Goal: Information Seeking & Learning: Check status

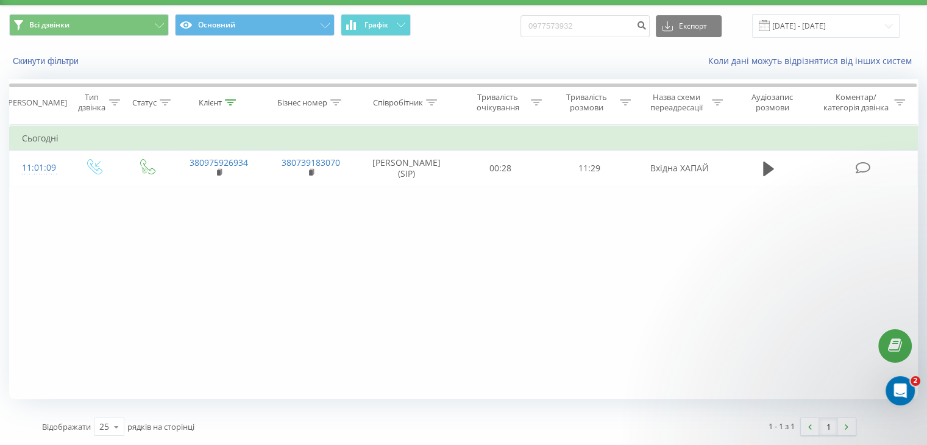
type input "0977573932"
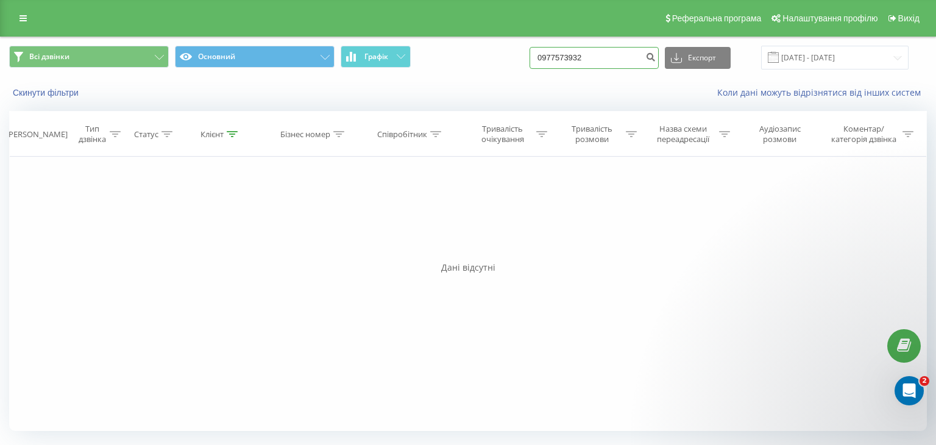
drag, startPoint x: 612, startPoint y: 62, endPoint x: 200, endPoint y: 109, distance: 414.9
click at [204, 108] on div "Всі дзвінки Основний Графік 0977573932 Експорт .csv .xls .xlsx 23.06.2025 - 23.…" at bounding box center [468, 239] width 918 height 404
paste input "53789888"
type input "0953789888"
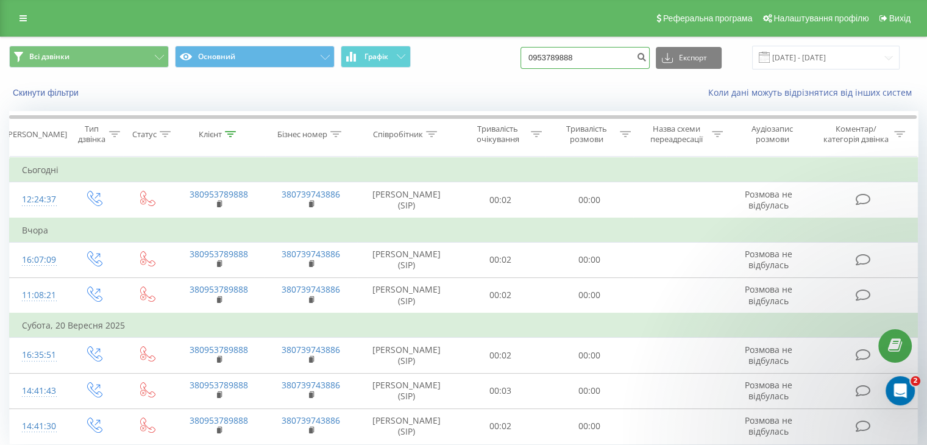
drag, startPoint x: 598, startPoint y: 55, endPoint x: 455, endPoint y: 86, distance: 145.4
click at [405, 77] on div "Всі дзвінки Основний Графік 0953789888 Експорт .csv .xls .xlsx 23.06.2025 - 23.…" at bounding box center [464, 72] width 926 height 70
paste input "380975926934"
drag, startPoint x: 553, startPoint y: 56, endPoint x: 524, endPoint y: 64, distance: 29.7
click at [525, 64] on div "Всі дзвінки Основний Графік 380975926934 Експорт .csv .xls .xlsx 23.06.2025 - 2…" at bounding box center [463, 58] width 909 height 24
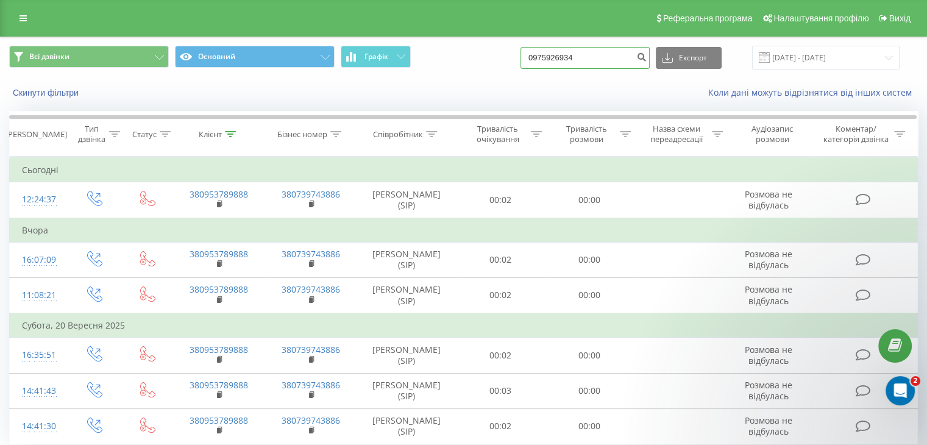
type input "0975926934"
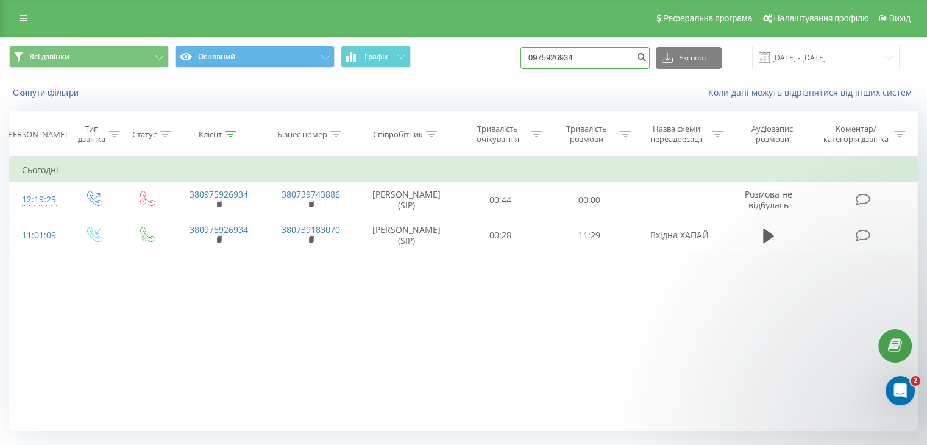
click at [565, 54] on input "0975926934" at bounding box center [585, 58] width 129 height 22
click at [564, 54] on input "0975926934" at bounding box center [585, 58] width 129 height 22
